Goal: Navigation & Orientation: Find specific page/section

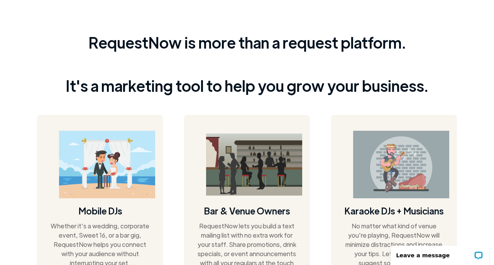
scroll to position [288, 0]
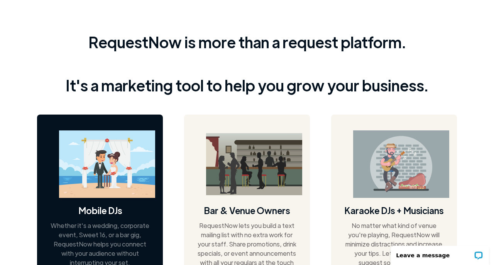
click at [103, 149] on img at bounding box center [107, 163] width 96 height 67
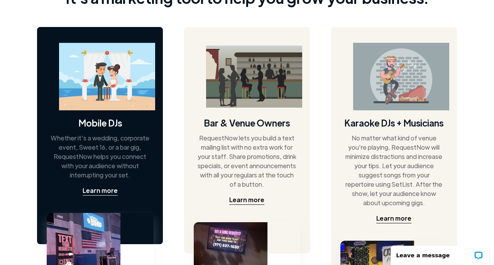
scroll to position [376, 0]
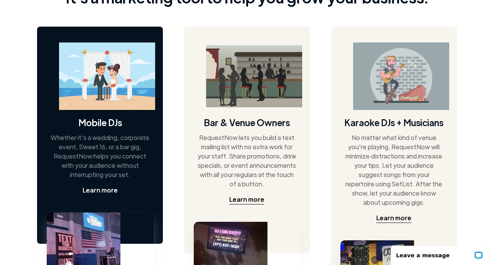
click at [111, 193] on div "Learn more" at bounding box center [100, 190] width 35 height 9
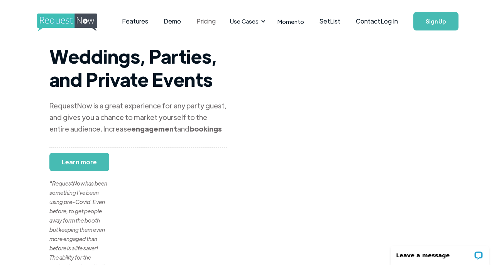
click at [214, 24] on link "Pricing" at bounding box center [206, 21] width 35 height 24
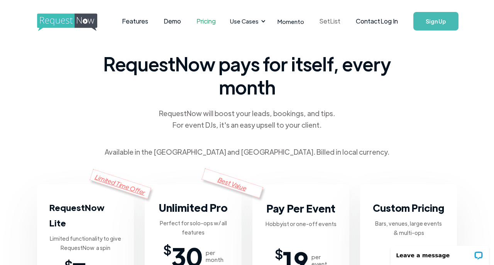
click at [329, 22] on link "SetList" at bounding box center [330, 21] width 36 height 24
